Goal: Communication & Community: Connect with others

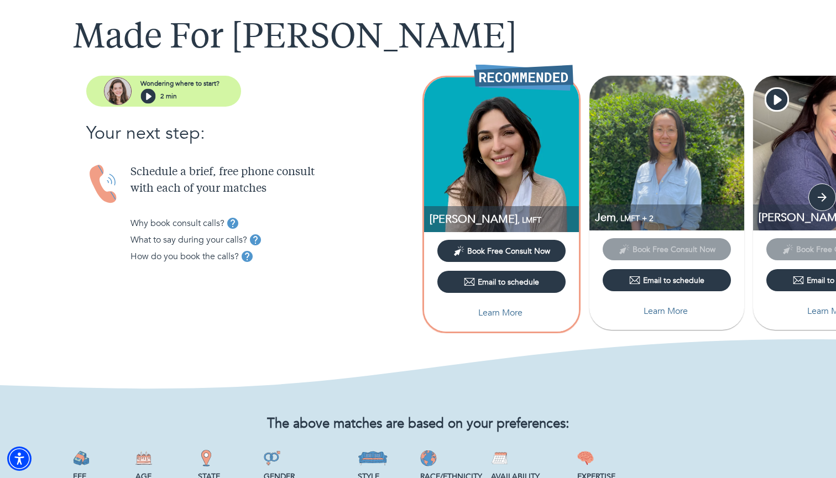
scroll to position [56, 0]
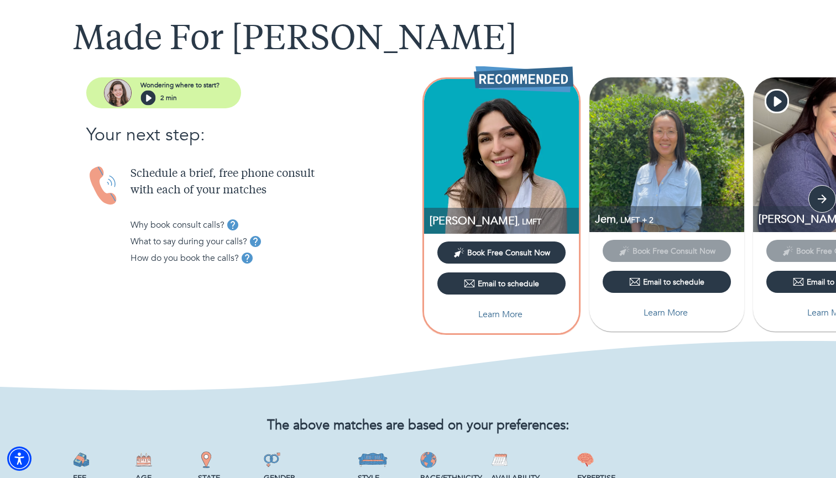
click at [497, 316] on p "Learn More" at bounding box center [500, 314] width 44 height 13
select select "6"
select select "2"
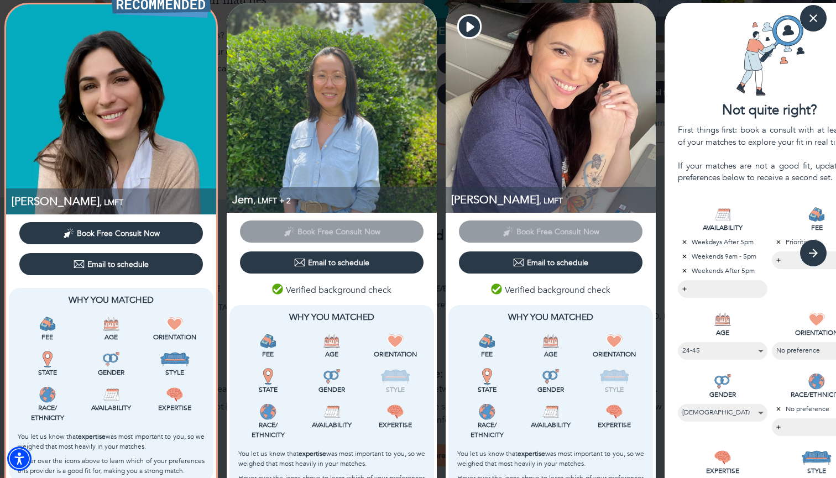
scroll to position [9, 0]
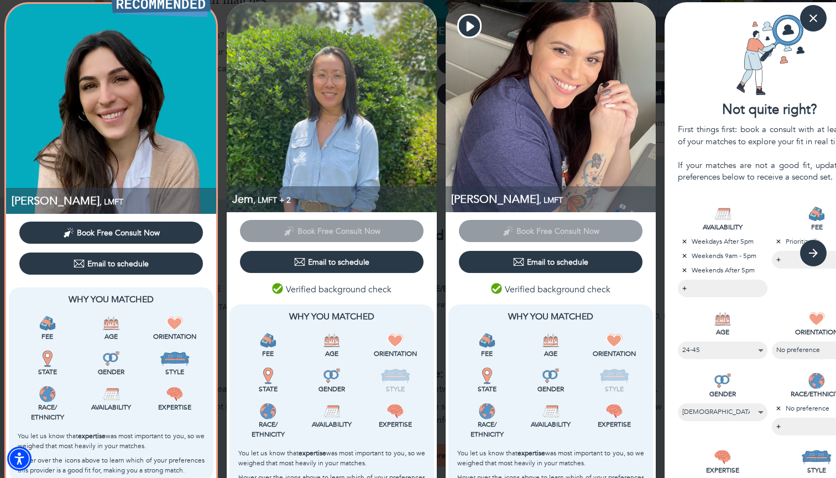
click at [406, 288] on div "Verified background check" at bounding box center [331, 289] width 205 height 19
click at [249, 288] on div "Verified background check" at bounding box center [331, 289] width 205 height 19
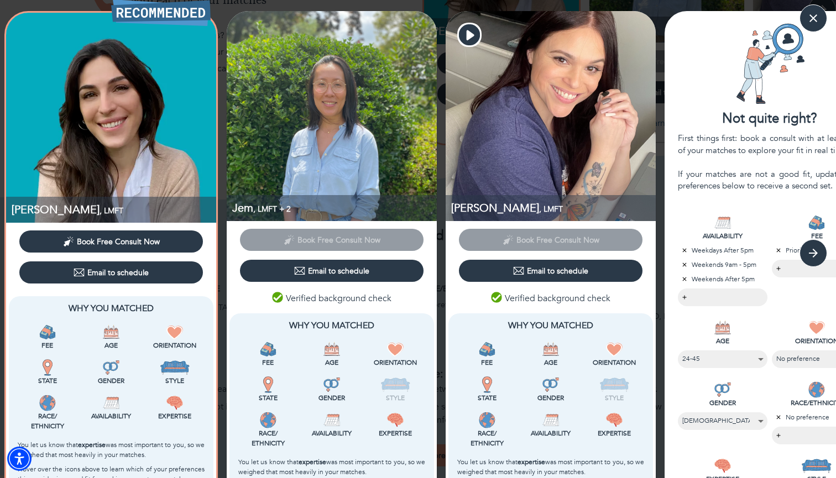
scroll to position [0, 0]
click at [290, 107] on img at bounding box center [332, 116] width 210 height 210
click at [257, 213] on span ", LMFT + 2" at bounding box center [272, 209] width 38 height 11
click at [283, 208] on span ", LMFT + 2" at bounding box center [272, 209] width 38 height 11
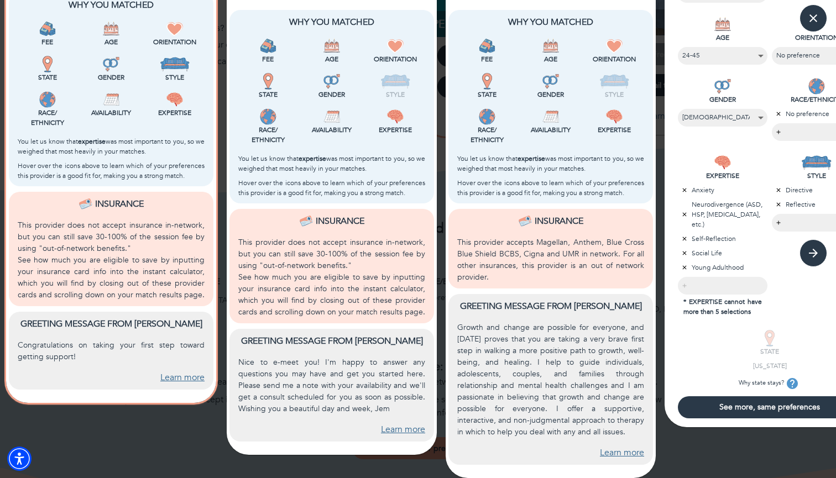
scroll to position [303, 0]
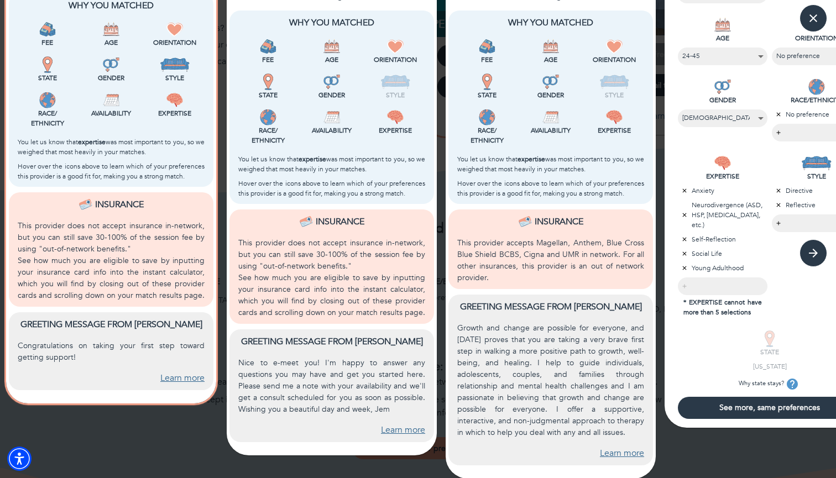
click at [176, 378] on link "Learn more" at bounding box center [182, 378] width 44 height 13
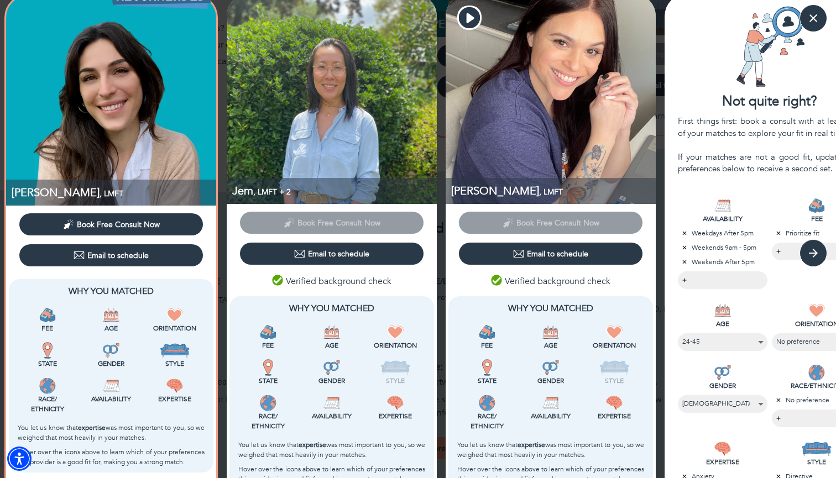
scroll to position [18, 0]
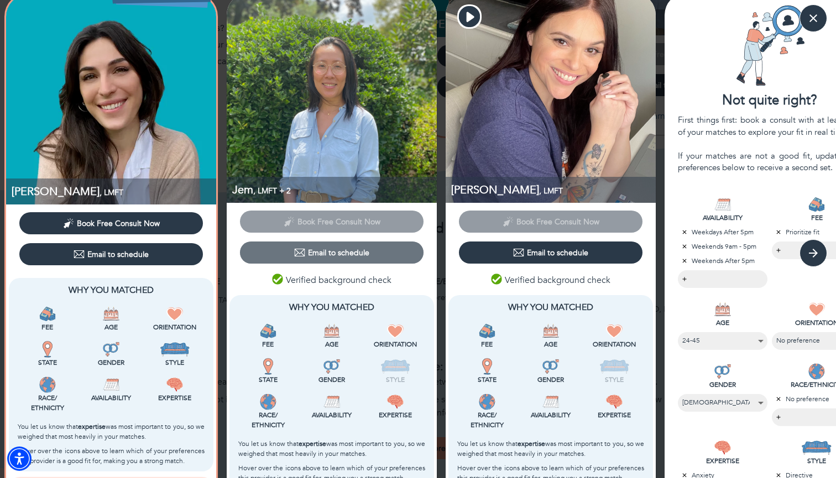
click at [339, 252] on div "Email to schedule" at bounding box center [331, 252] width 75 height 11
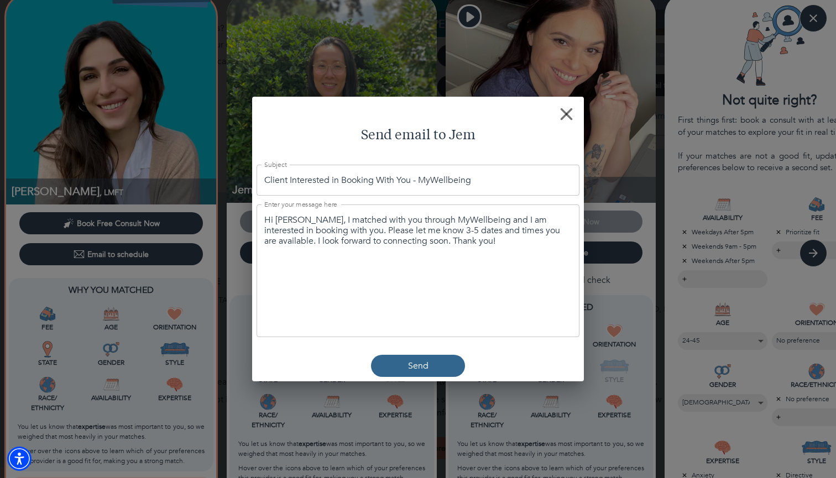
scroll to position [0, 2]
click at [465, 274] on div "Hi [PERSON_NAME], I matched with you through MyWellbeing and I am interested in…" at bounding box center [418, 271] width 323 height 133
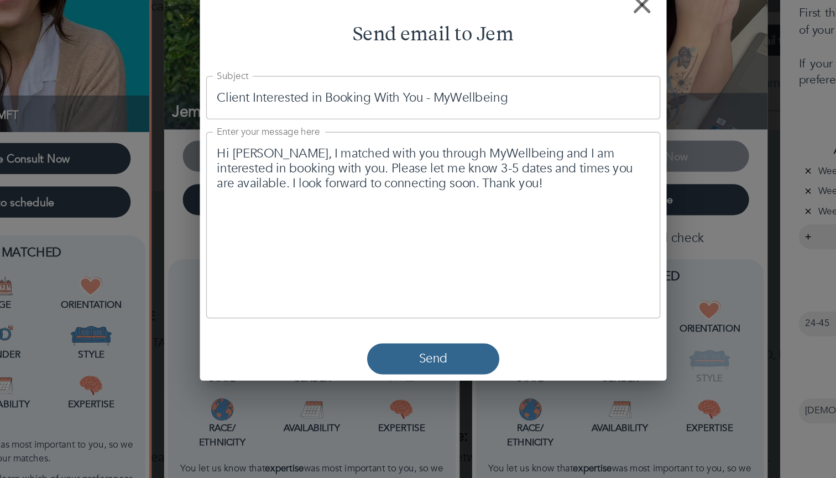
scroll to position [0, 0]
click at [264, 215] on textarea "Hi [PERSON_NAME], I matched with you through MyWellbeing and I am interested in…" at bounding box center [417, 231] width 307 height 32
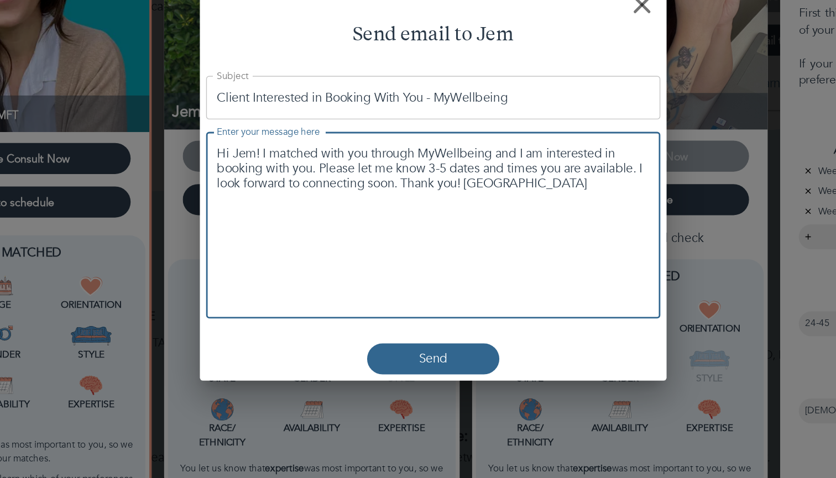
click at [264, 215] on textarea "Hi Jem! I matched with you through MyWellbeing and I am interested in booking w…" at bounding box center [417, 231] width 307 height 32
drag, startPoint x: 306, startPoint y: 119, endPoint x: 382, endPoint y: 123, distance: 75.9
click at [382, 215] on textarea "Hi Jem! I matched with you through MyWellbeing and I am interested in booking w…" at bounding box center [417, 231] width 307 height 32
click at [358, 215] on textarea "Hi Jem! I matched with you through MyWellbeing and I am interested in booking w…" at bounding box center [417, 231] width 307 height 32
click at [395, 215] on textarea "Hi Jem! I matched with you through MyWellbeing and I am interested in booking w…" at bounding box center [417, 231] width 307 height 32
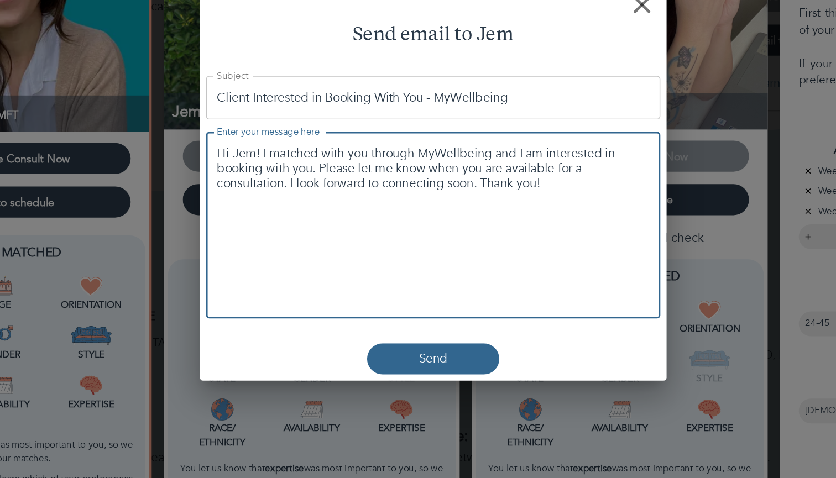
drag, startPoint x: 395, startPoint y: 120, endPoint x: 409, endPoint y: 134, distance: 20.3
click at [409, 215] on textarea "Hi Jem! I matched with you through MyWellbeing and I am interested in booking w…" at bounding box center [417, 231] width 307 height 32
click at [264, 215] on textarea "Hi Jem! I matched with you through MyWellbeing and I am interested in booking w…" at bounding box center [417, 231] width 307 height 32
drag, startPoint x: 420, startPoint y: 133, endPoint x: 393, endPoint y: 134, distance: 27.1
click at [393, 215] on textarea "Hi Jem! I matched with you through MyWellbeing and I am interested in booking w…" at bounding box center [417, 231] width 307 height 32
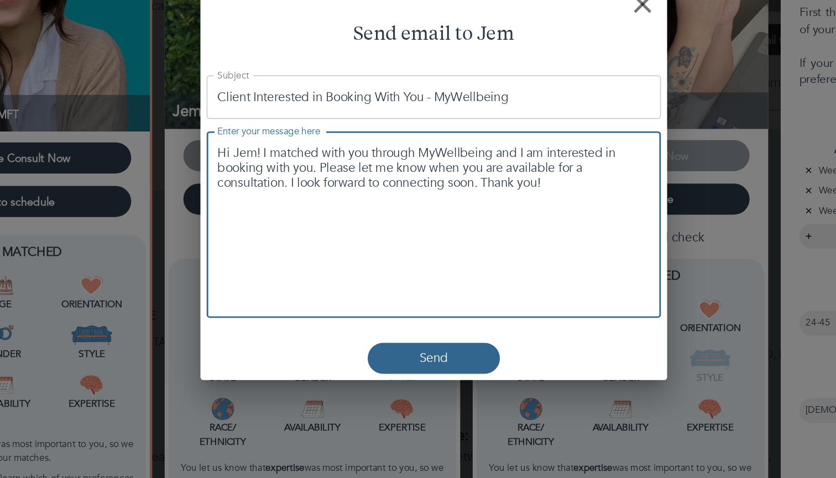
click at [389, 215] on textarea "Hi Jem! I matched with you through MyWellbeing and I am interested in booking w…" at bounding box center [417, 236] width 307 height 42
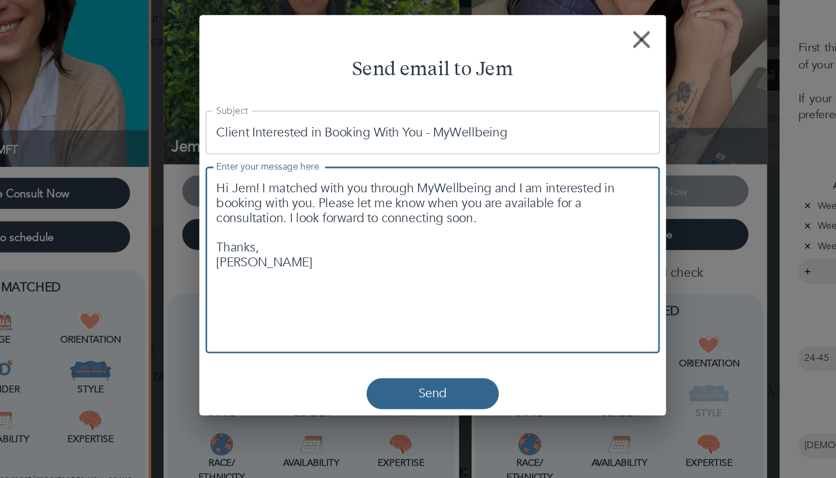
scroll to position [208, 0]
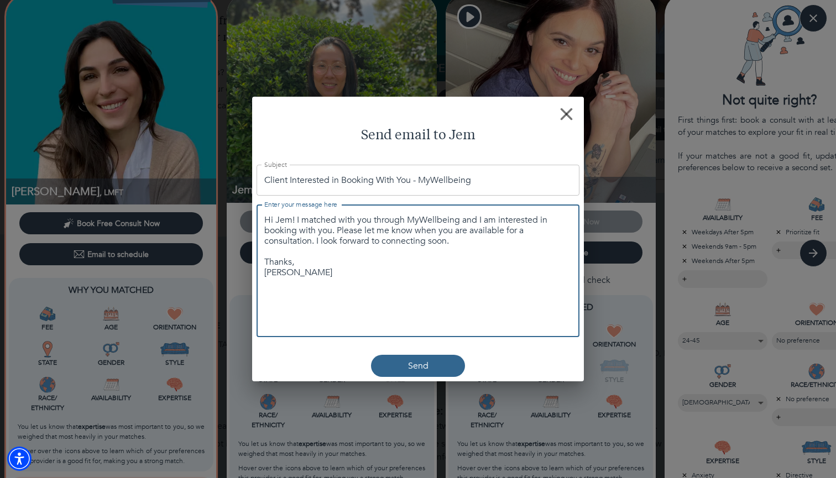
click at [417, 364] on p "Send" at bounding box center [418, 365] width 20 height 13
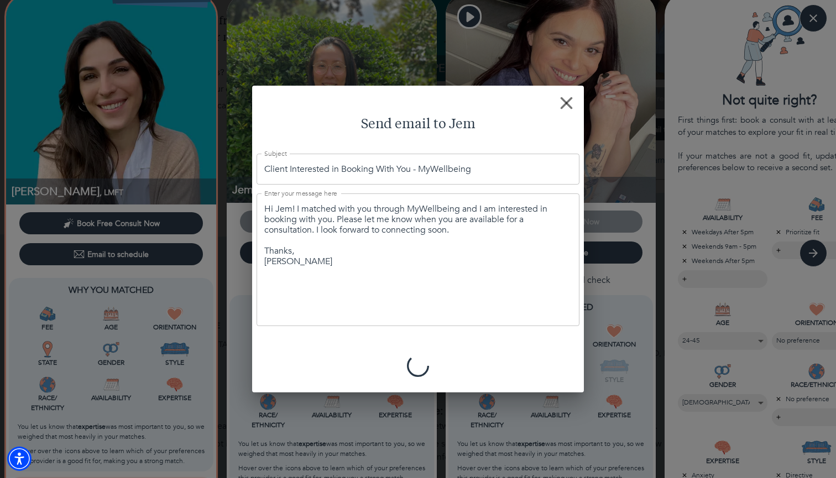
type textarea "Hi [PERSON_NAME], I matched with you through MyWellbeing and I am interested in…"
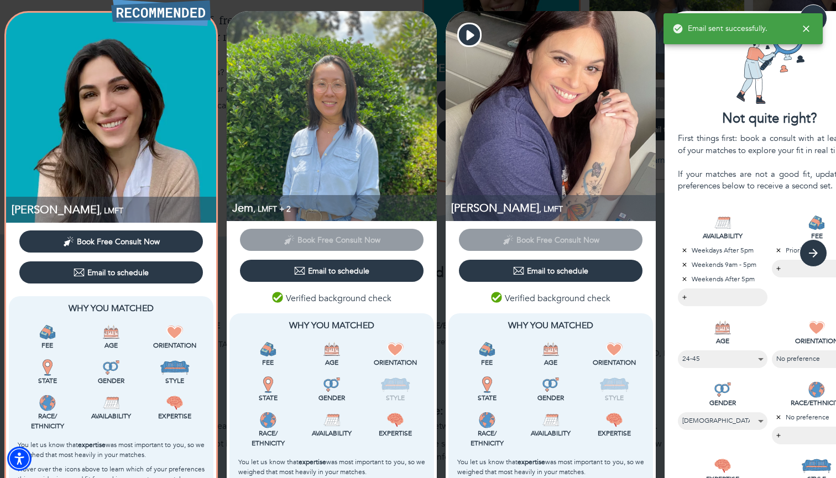
scroll to position [0, 0]
